Goal: Information Seeking & Learning: Learn about a topic

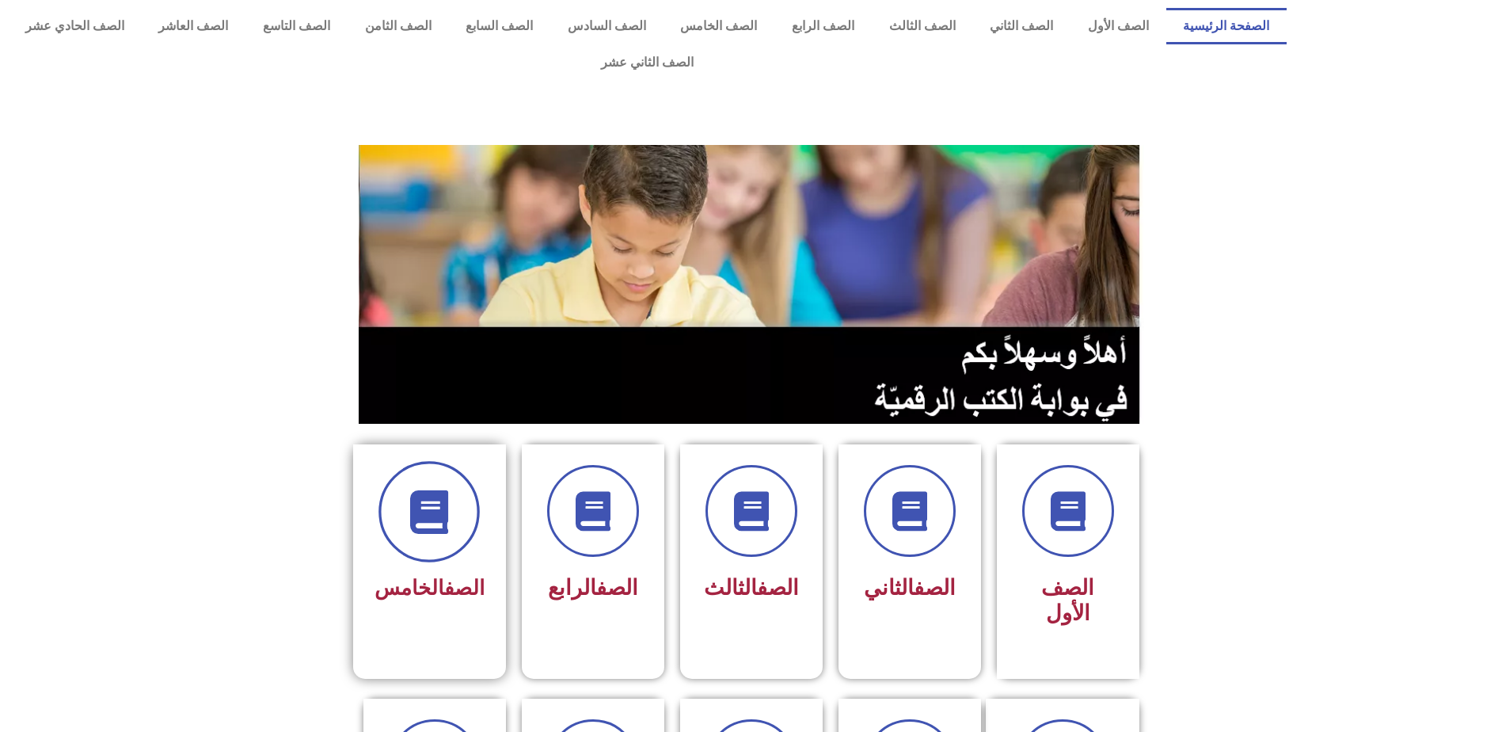
click at [475, 489] on span at bounding box center [429, 511] width 101 height 101
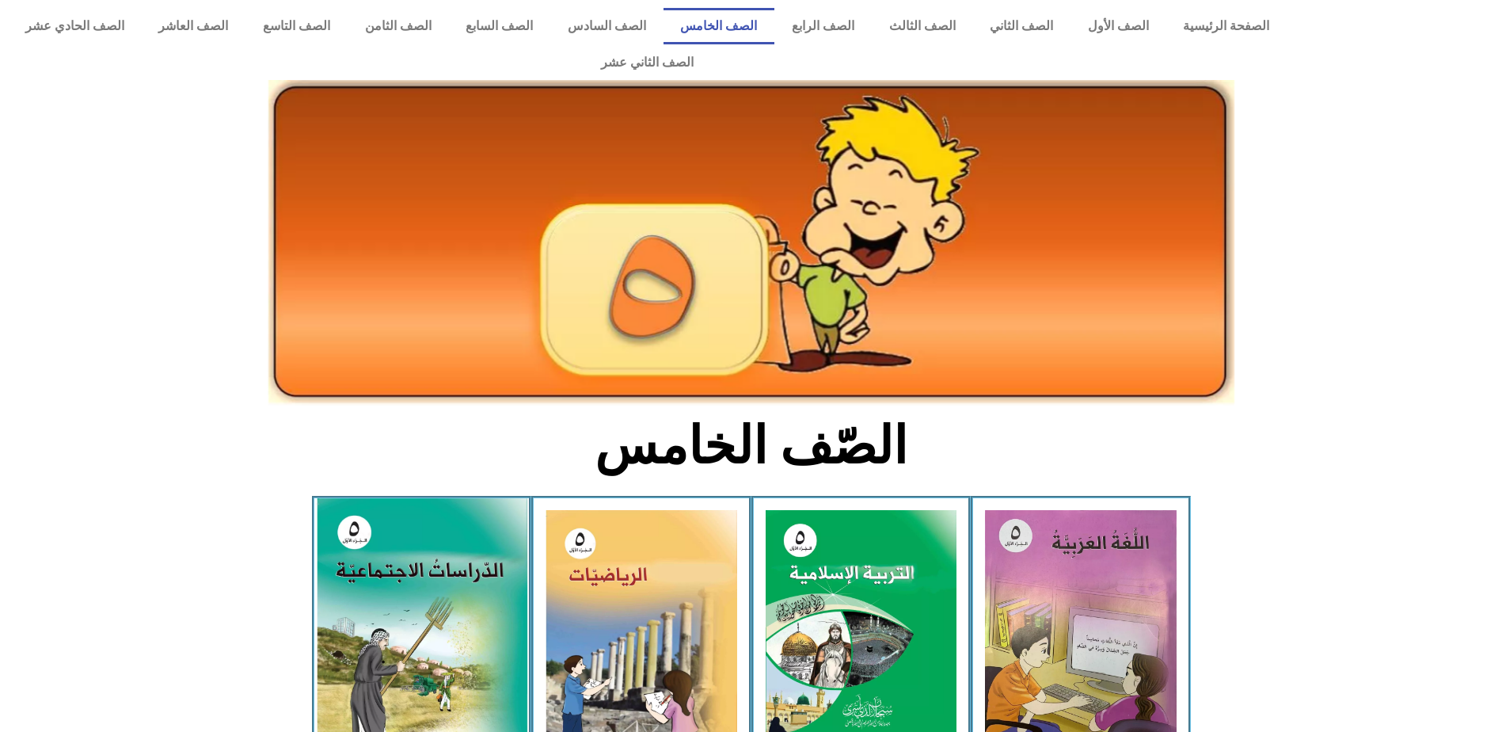
click at [449, 557] on img at bounding box center [421, 628] width 211 height 260
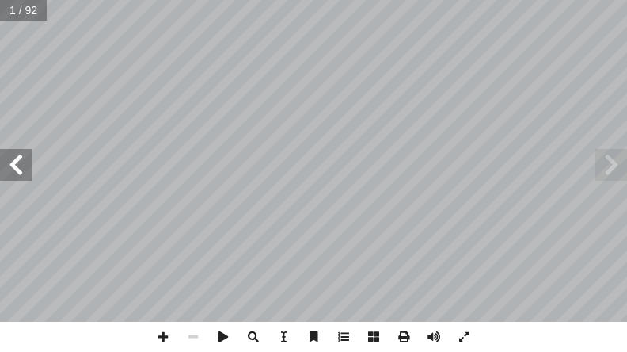
click at [18, 167] on span at bounding box center [16, 165] width 32 height 32
click at [26, 163] on span at bounding box center [16, 165] width 32 height 32
click at [21, 177] on span at bounding box center [16, 165] width 32 height 32
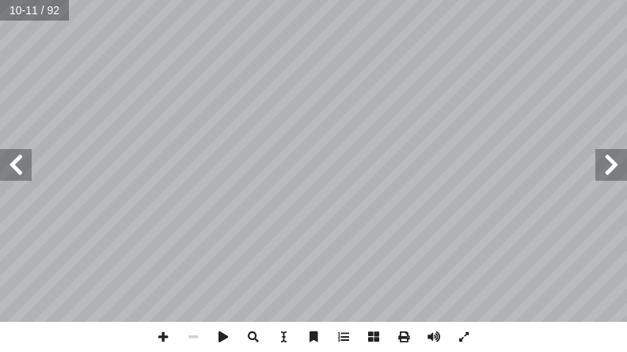
click at [21, 177] on span at bounding box center [16, 165] width 32 height 32
click at [165, 329] on span at bounding box center [163, 337] width 30 height 30
click at [501, 335] on div "٨ ذي تنضج فيه. َّ �ل ِ �لفصل َ ب َ س َ ة ح َّ �لمحاصيل �لزر�عي ُ ف ِّ ن َ ص ُ -…" at bounding box center [313, 176] width 627 height 352
click at [20, 164] on span at bounding box center [16, 165] width 32 height 32
click at [0, 107] on html "الصفحة الرئيسية الصف الأول الصف الثاني الصف الثالث الصف الرابع الصف الخامس الصف…" at bounding box center [313, 53] width 627 height 107
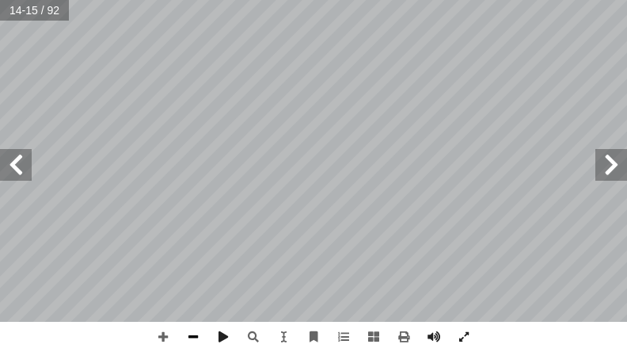
click at [199, 341] on span at bounding box center [193, 337] width 30 height 30
click at [13, 156] on span at bounding box center [16, 165] width 32 height 32
click at [166, 344] on span at bounding box center [163, 337] width 30 height 30
